Goal: Task Accomplishment & Management: Complete application form

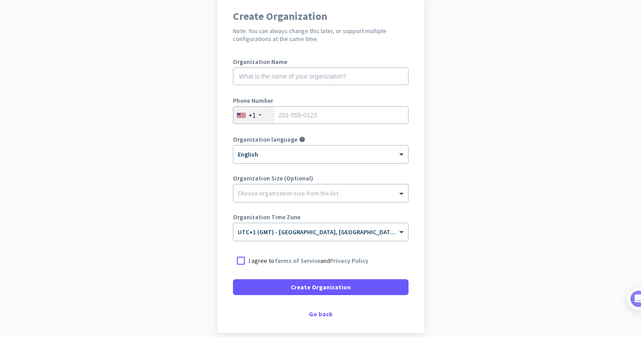
scroll to position [79, 0]
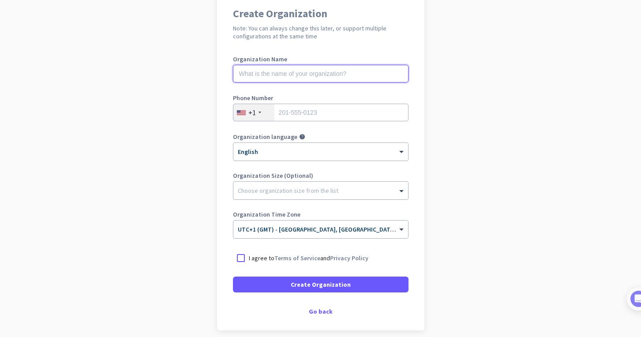
click at [283, 72] on input "text" at bounding box center [321, 74] width 176 height 18
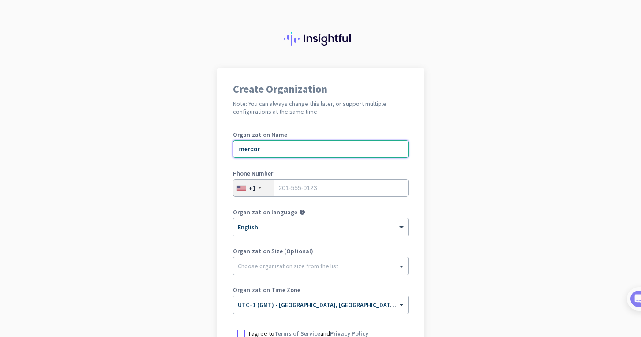
scroll to position [0, 0]
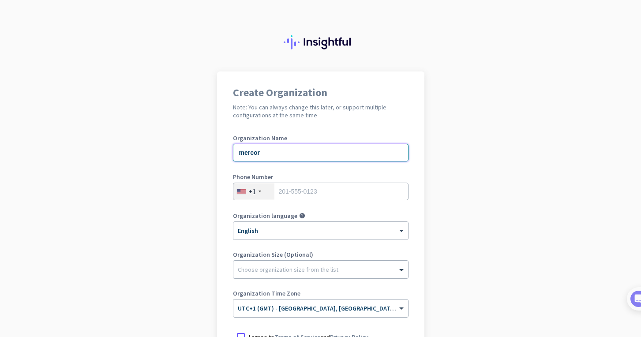
type input "mercor"
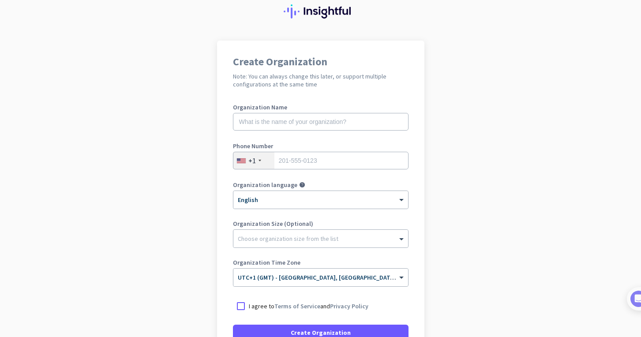
scroll to position [35, 0]
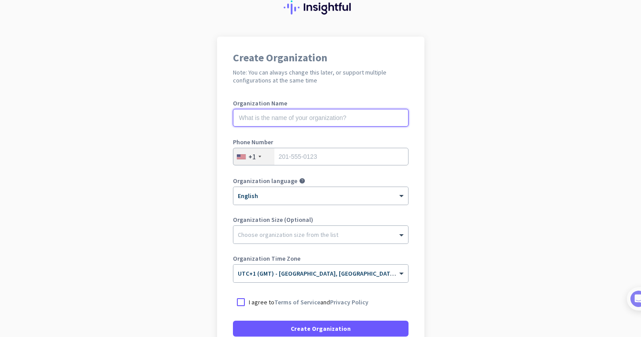
click at [298, 113] on input "text" at bounding box center [321, 118] width 176 height 18
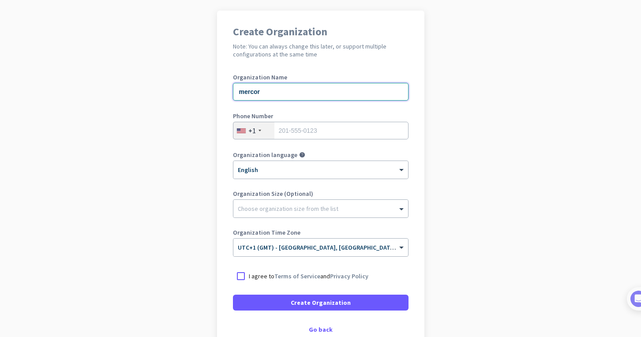
scroll to position [65, 0]
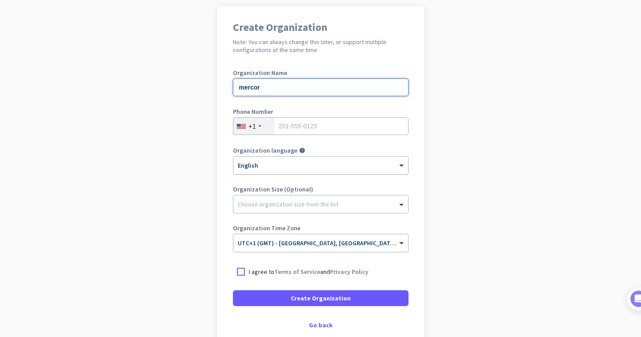
type input "mercor"
click at [342, 162] on div at bounding box center [321, 163] width 175 height 8
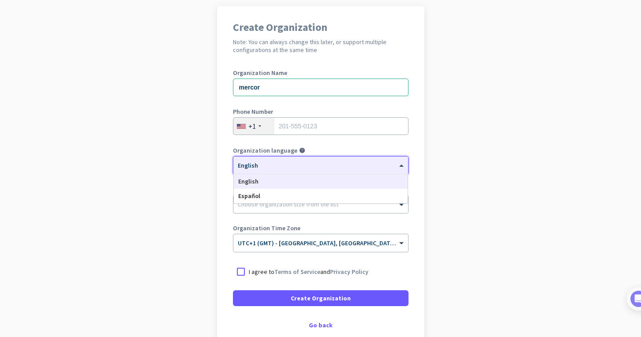
click at [342, 162] on div at bounding box center [321, 163] width 175 height 8
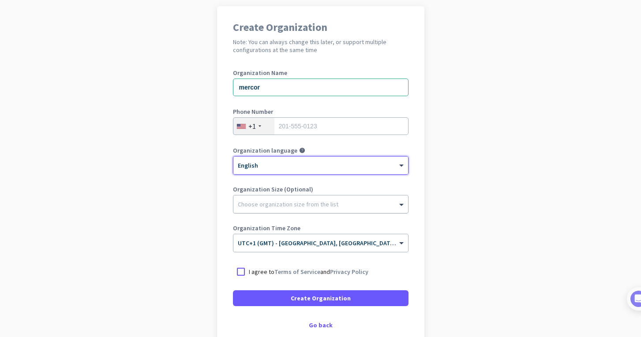
click at [333, 202] on div at bounding box center [321, 202] width 175 height 9
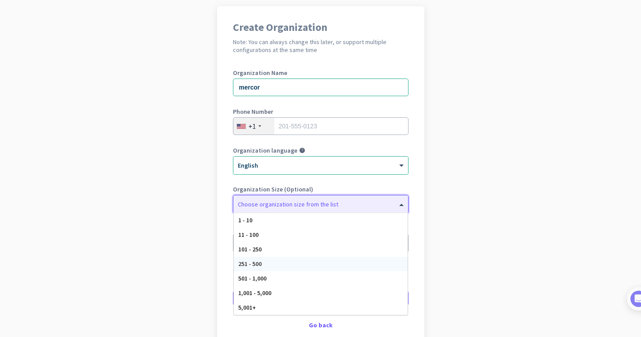
click at [274, 263] on div "251 - 500" at bounding box center [321, 264] width 174 height 15
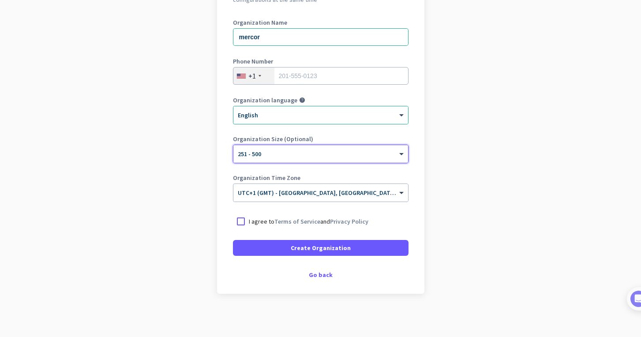
scroll to position [117, 0]
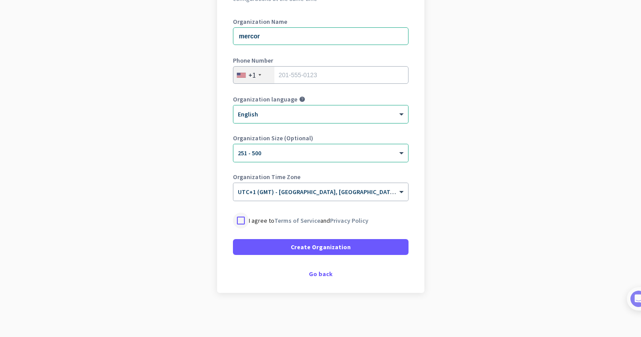
click at [238, 222] on div at bounding box center [241, 221] width 16 height 16
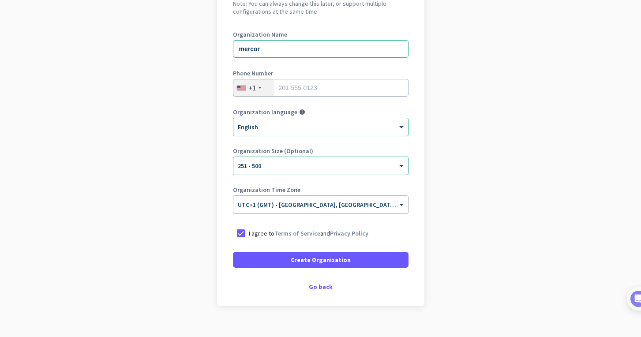
scroll to position [98, 0]
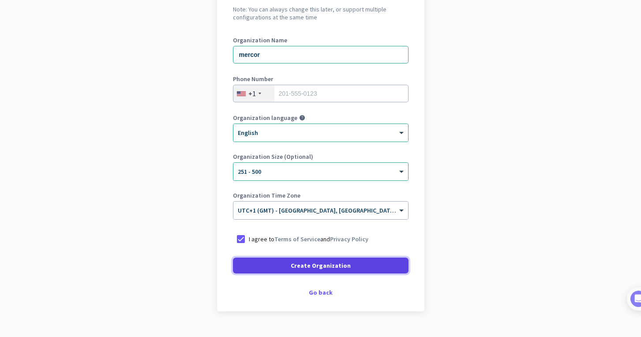
click at [323, 262] on span "Create Organization" at bounding box center [321, 265] width 60 height 9
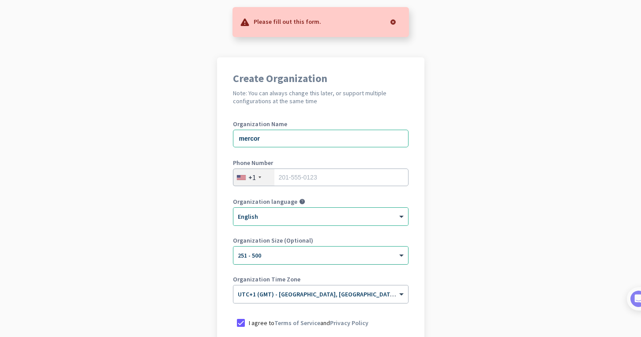
scroll to position [0, 0]
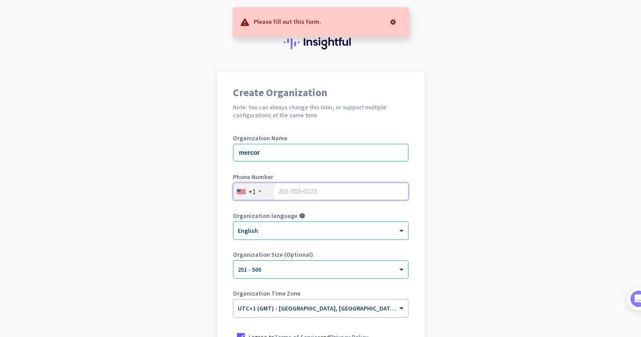
click at [283, 196] on input "tel" at bounding box center [321, 192] width 176 height 18
click at [255, 192] on div "+1" at bounding box center [253, 191] width 8 height 9
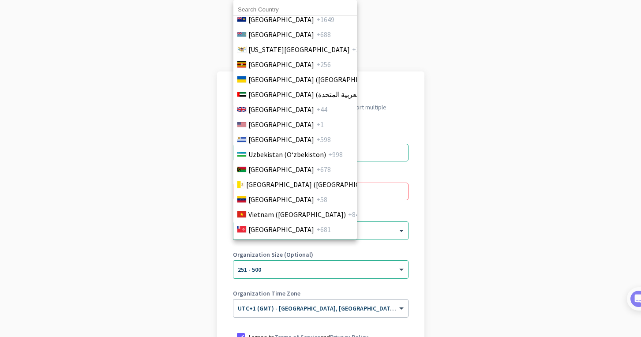
scroll to position [3448, 0]
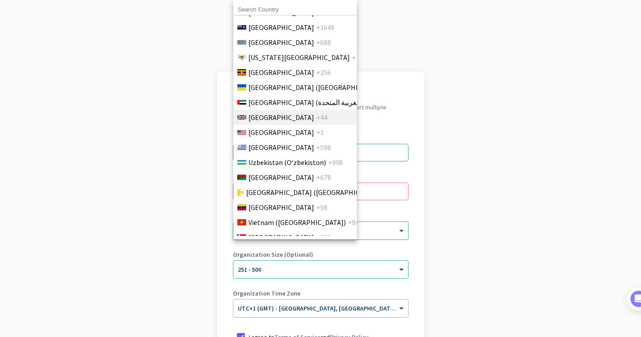
click at [288, 114] on span "United Kingdom" at bounding box center [282, 117] width 66 height 11
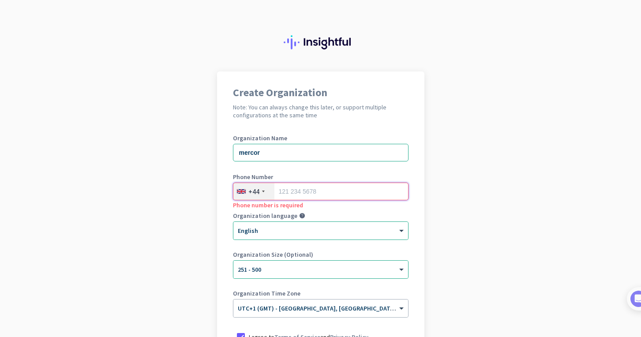
click at [311, 191] on input "tel" at bounding box center [321, 192] width 176 height 18
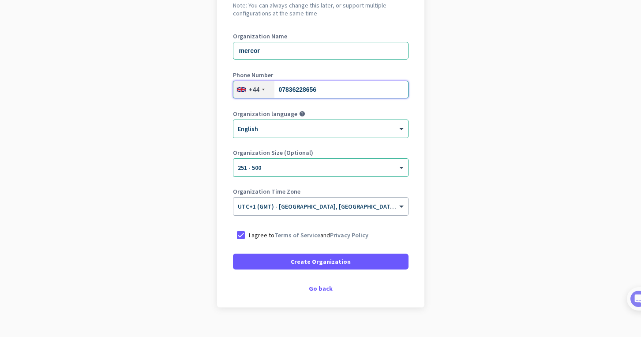
scroll to position [116, 0]
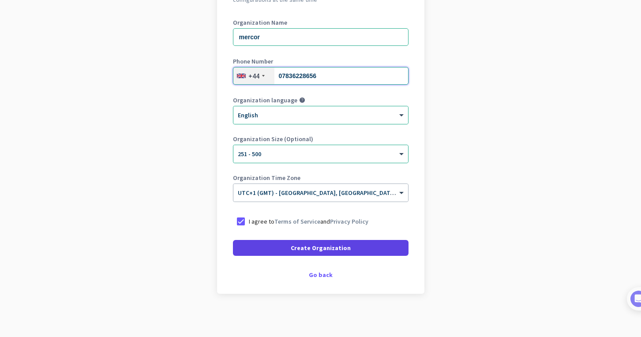
type input "07836228656"
click at [338, 251] on span "Create Organization" at bounding box center [321, 248] width 60 height 9
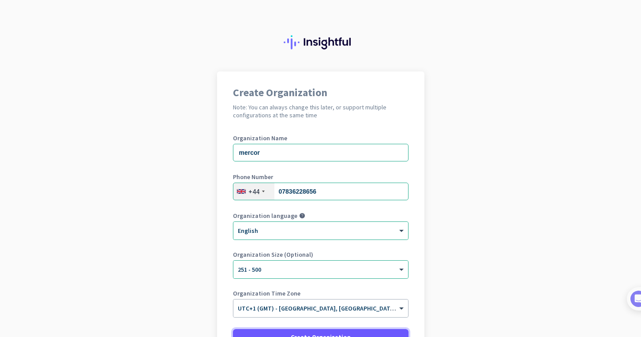
scroll to position [0, 0]
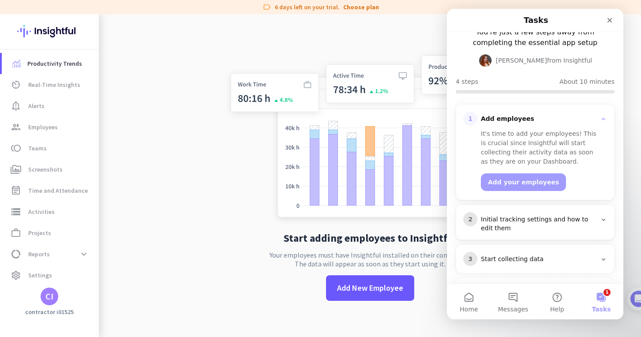
scroll to position [68, 0]
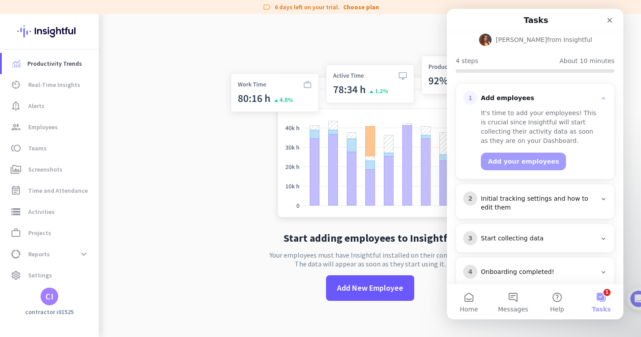
click at [575, 268] on div "Onboarding completed!" at bounding box center [539, 272] width 116 height 9
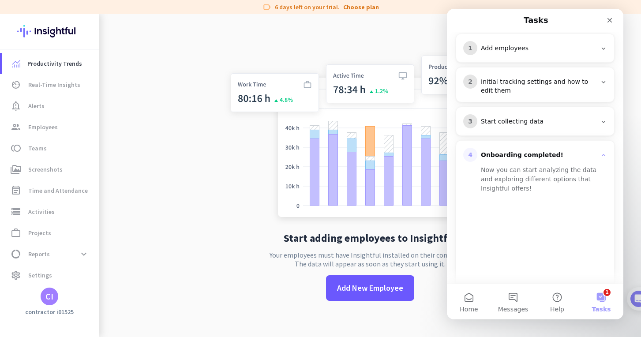
scroll to position [122, 0]
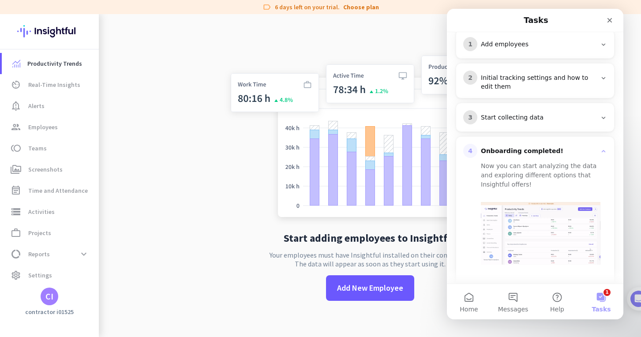
click at [561, 108] on div "3 Start collecting data" at bounding box center [535, 117] width 158 height 28
click at [569, 113] on div "Start collecting data" at bounding box center [539, 117] width 116 height 9
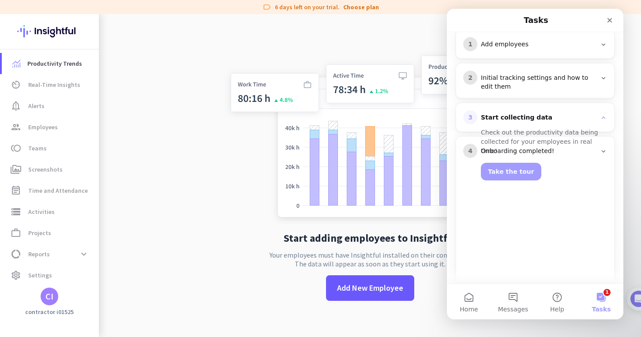
scroll to position [50, 0]
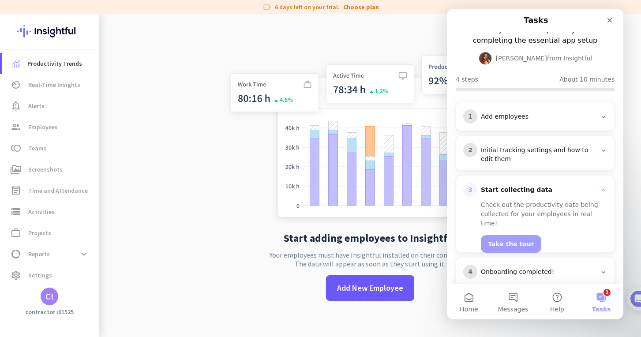
click at [188, 205] on app-no-employees "Start adding employees to Insightful Your employees must have Insightful instal…" at bounding box center [370, 182] width 543 height 337
click at [61, 89] on span "Real-Time Insights" at bounding box center [54, 84] width 52 height 11
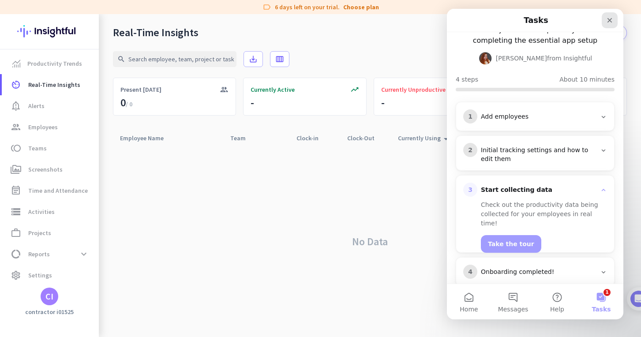
click at [611, 22] on icon "Close" at bounding box center [610, 20] width 7 height 7
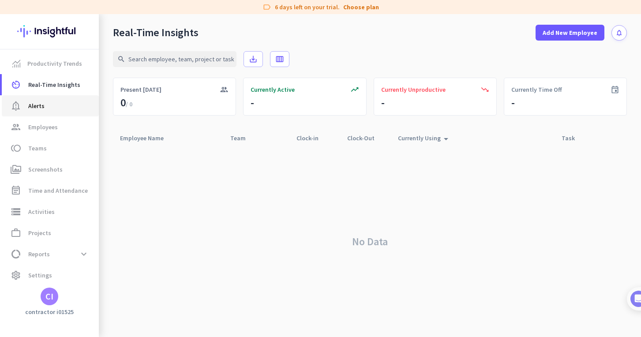
click at [57, 106] on span "notification_important Alerts" at bounding box center [50, 106] width 83 height 11
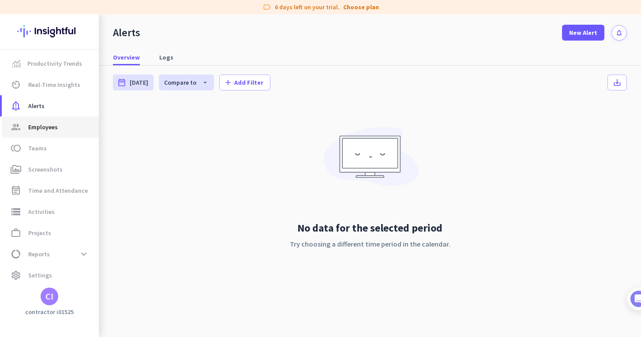
click at [59, 130] on span "group Employees" at bounding box center [50, 127] width 83 height 11
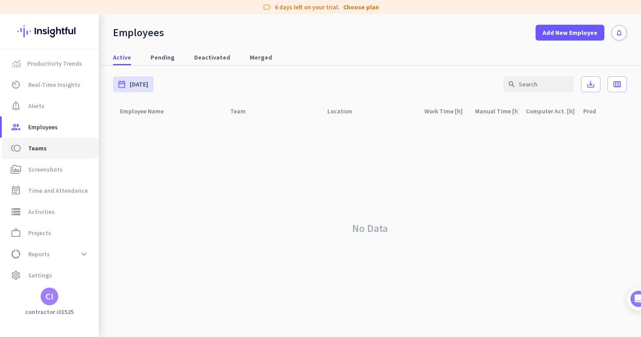
click at [58, 144] on span "toll Teams" at bounding box center [50, 148] width 83 height 11
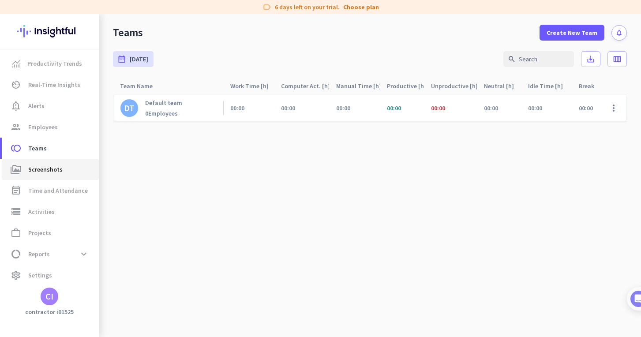
click at [59, 166] on span "Screenshots" at bounding box center [45, 169] width 34 height 11
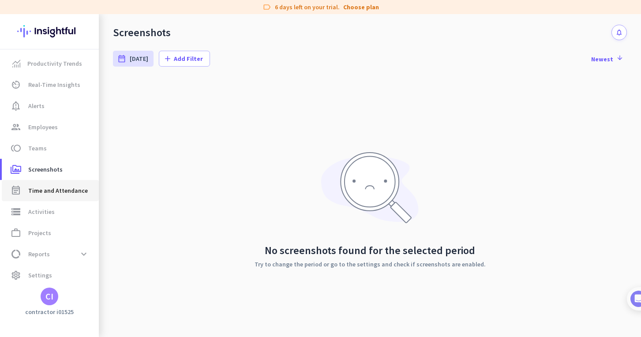
click at [69, 192] on span "Time and Attendance" at bounding box center [58, 190] width 60 height 11
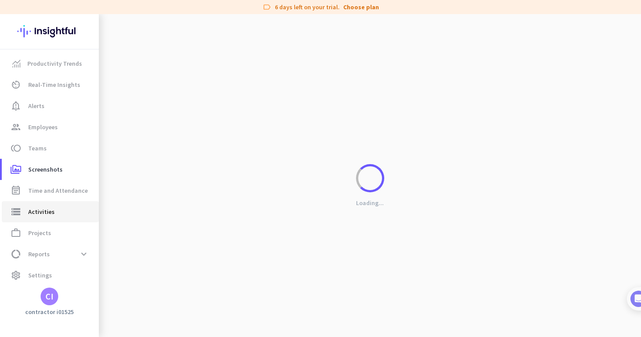
click at [54, 213] on span "storage Activities" at bounding box center [50, 212] width 83 height 11
type input "Sat, Sep 20"
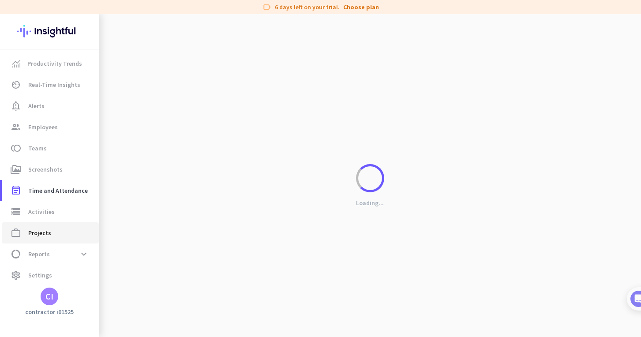
click at [53, 233] on body "label 6 days left on your trial. Choose plan Productivity Trends av_timer Real-…" at bounding box center [320, 168] width 641 height 337
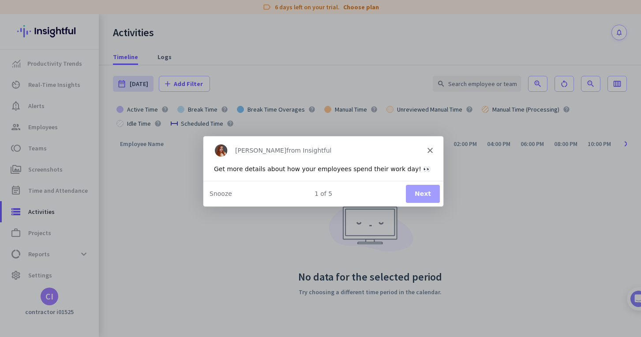
click at [433, 153] on div "Tamara from Insightful" at bounding box center [323, 150] width 240 height 28
click at [430, 150] on polygon "Close" at bounding box center [429, 149] width 5 height 5
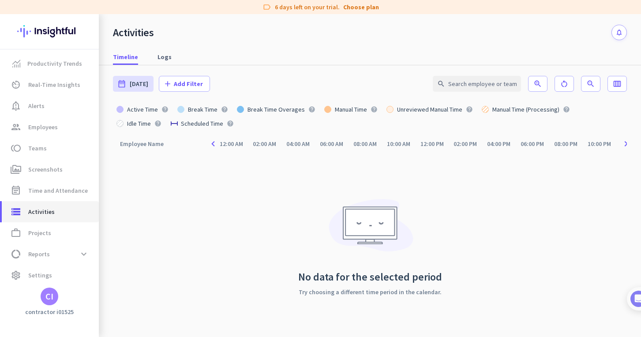
click at [57, 216] on span "storage Activities" at bounding box center [50, 212] width 83 height 11
click at [51, 228] on span "work_outline Projects" at bounding box center [50, 233] width 83 height 11
type input "Sat, Sep 20 - Sat, Sep 20"
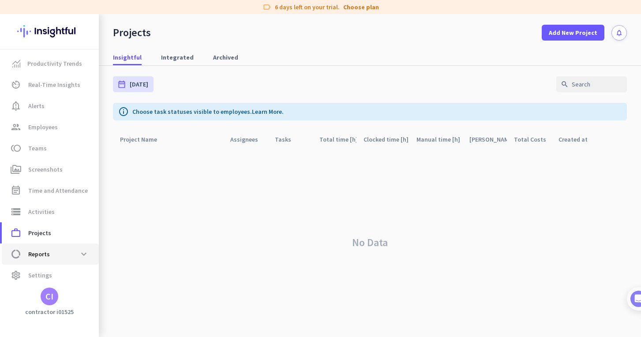
click at [50, 264] on link "data_usage Reports expand_more" at bounding box center [50, 254] width 97 height 21
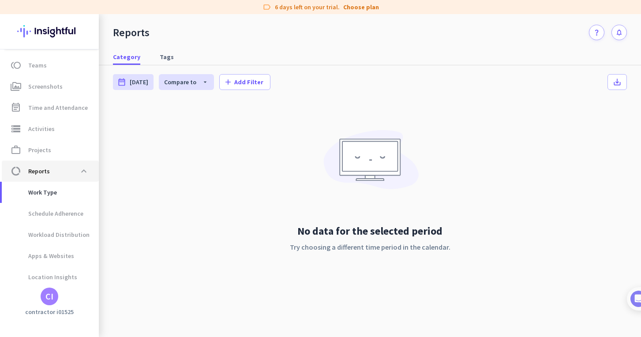
scroll to position [108, 0]
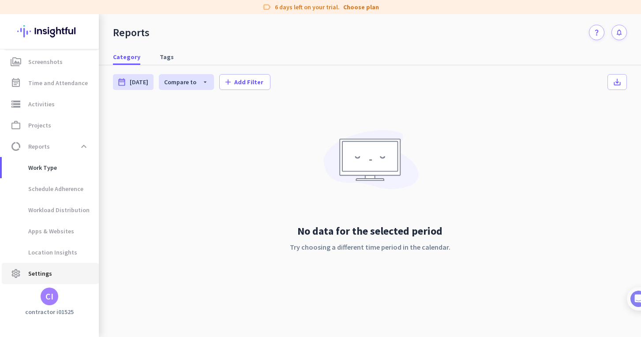
click at [56, 272] on span "settings Settings" at bounding box center [50, 273] width 83 height 11
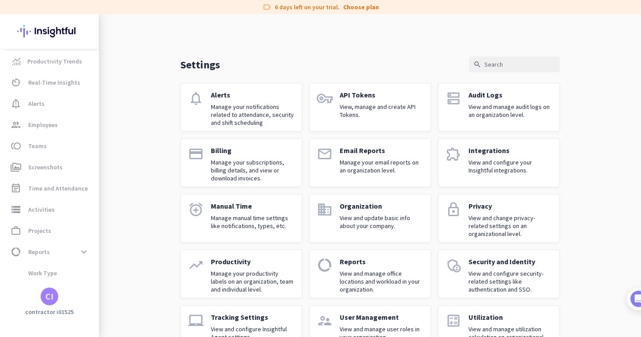
scroll to position [2, 0]
click at [64, 64] on span "Productivity Trends" at bounding box center [54, 62] width 55 height 11
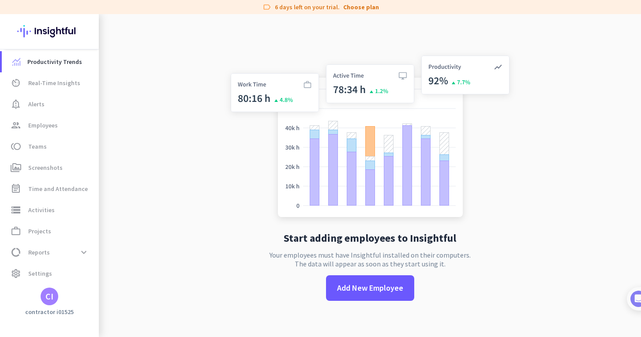
click at [46, 299] on div "CI" at bounding box center [49, 296] width 8 height 9
click at [90, 279] on span "Sign out" at bounding box center [96, 280] width 53 height 8
